Goal: Task Accomplishment & Management: Complete application form

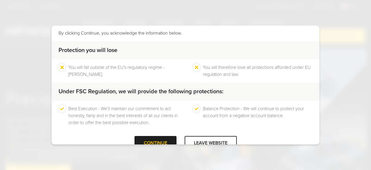
scroll to position [50, 0]
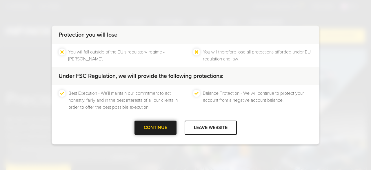
click at [147, 128] on div "CONTINUE" at bounding box center [156, 127] width 42 height 14
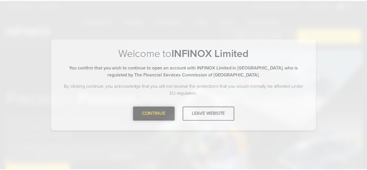
scroll to position [0, 0]
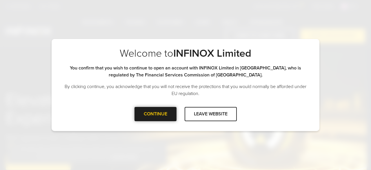
click at [151, 116] on div "CONTINUE" at bounding box center [156, 114] width 42 height 14
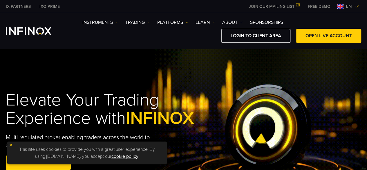
click at [357, 7] on img at bounding box center [356, 6] width 5 height 5
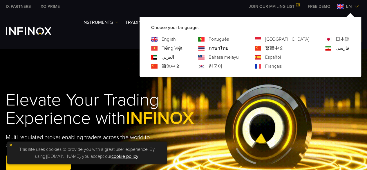
click at [229, 40] on link "Português" at bounding box center [219, 39] width 20 height 7
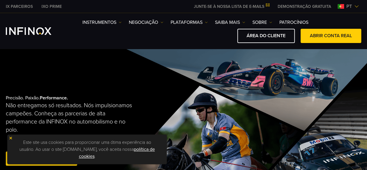
click at [334, 34] on link "ABRIR CONTA REAL" at bounding box center [331, 36] width 61 height 14
